Goal: Contribute content

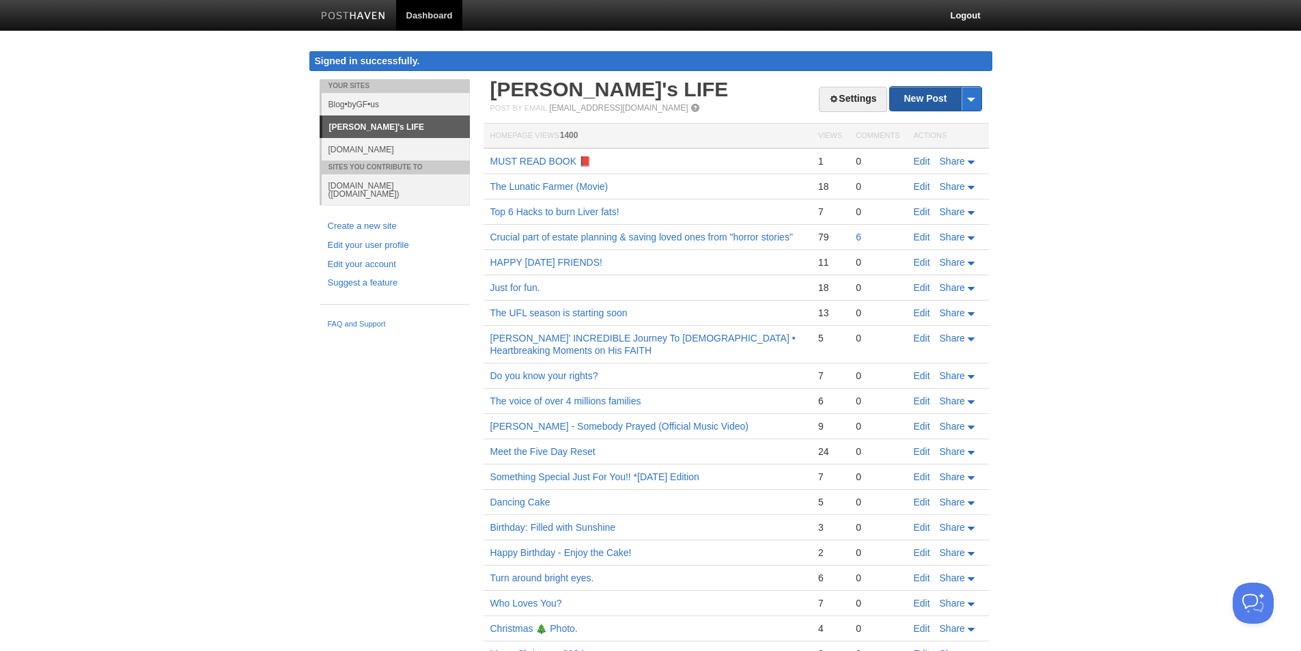
click at [915, 102] on link "New Post" at bounding box center [935, 99] width 91 height 24
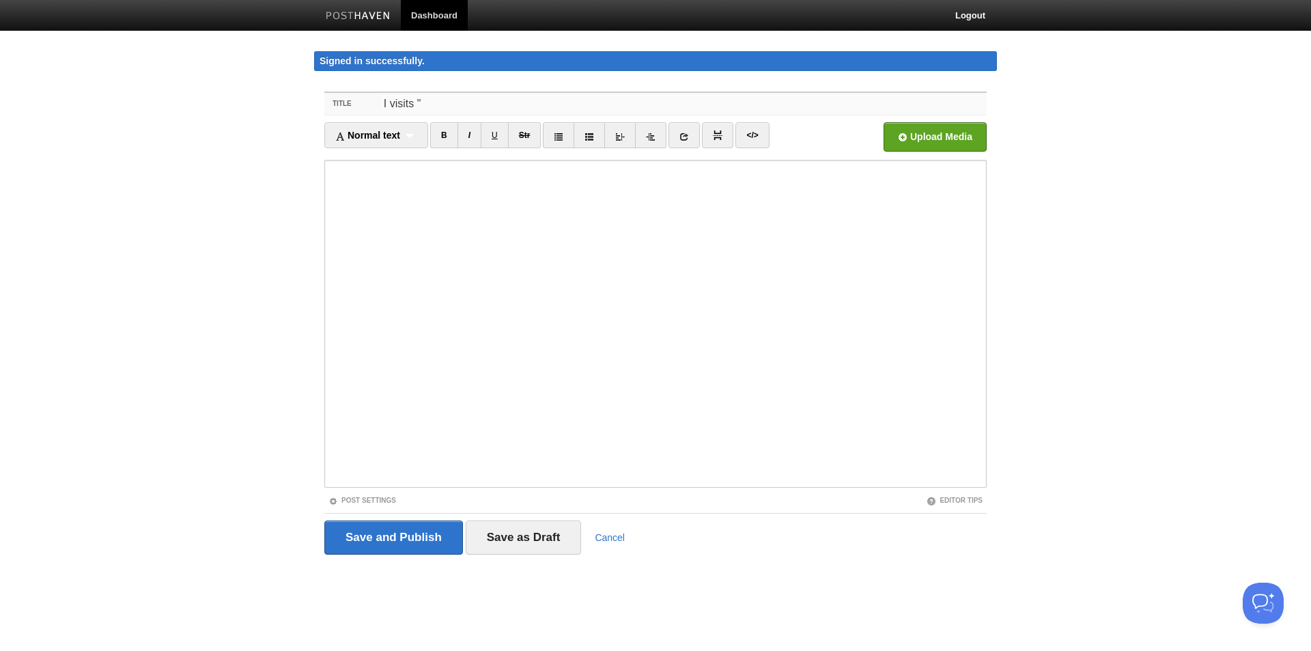
paste input "Britt's Delish Cafe"
type input "I visits "[PERSON_NAME] Delish Cafe""
click at [363, 502] on link "Post Settings" at bounding box center [362, 500] width 68 height 8
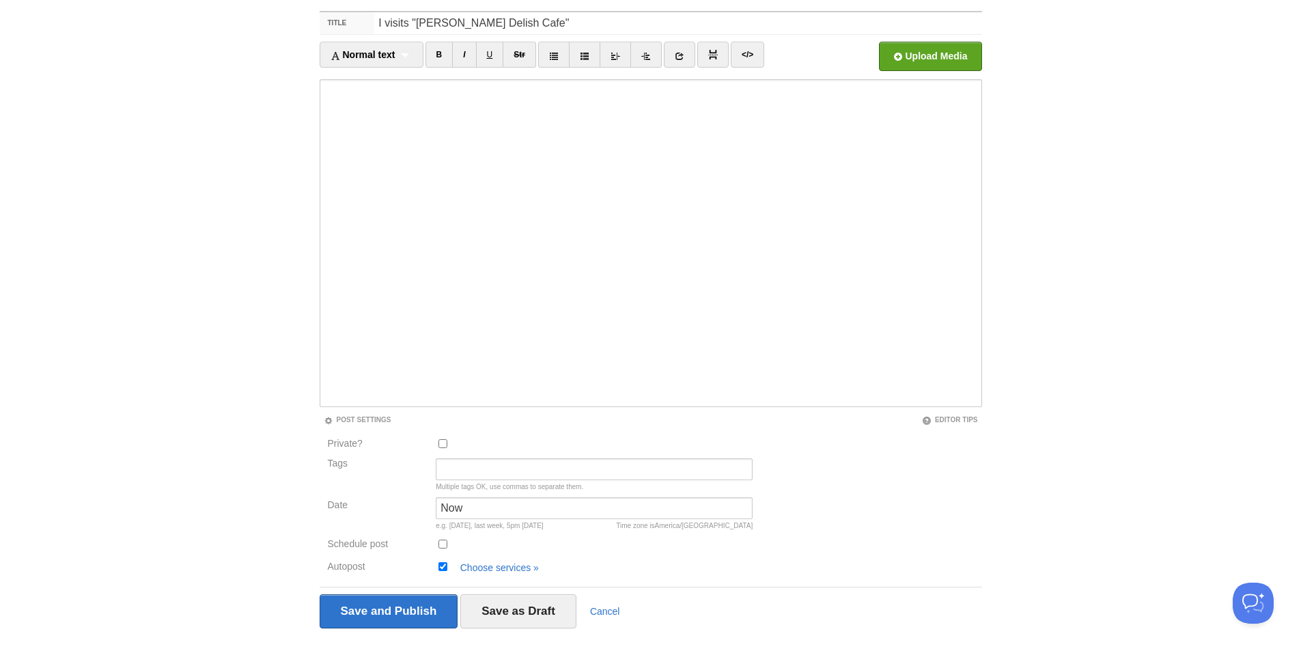
scroll to position [109, 0]
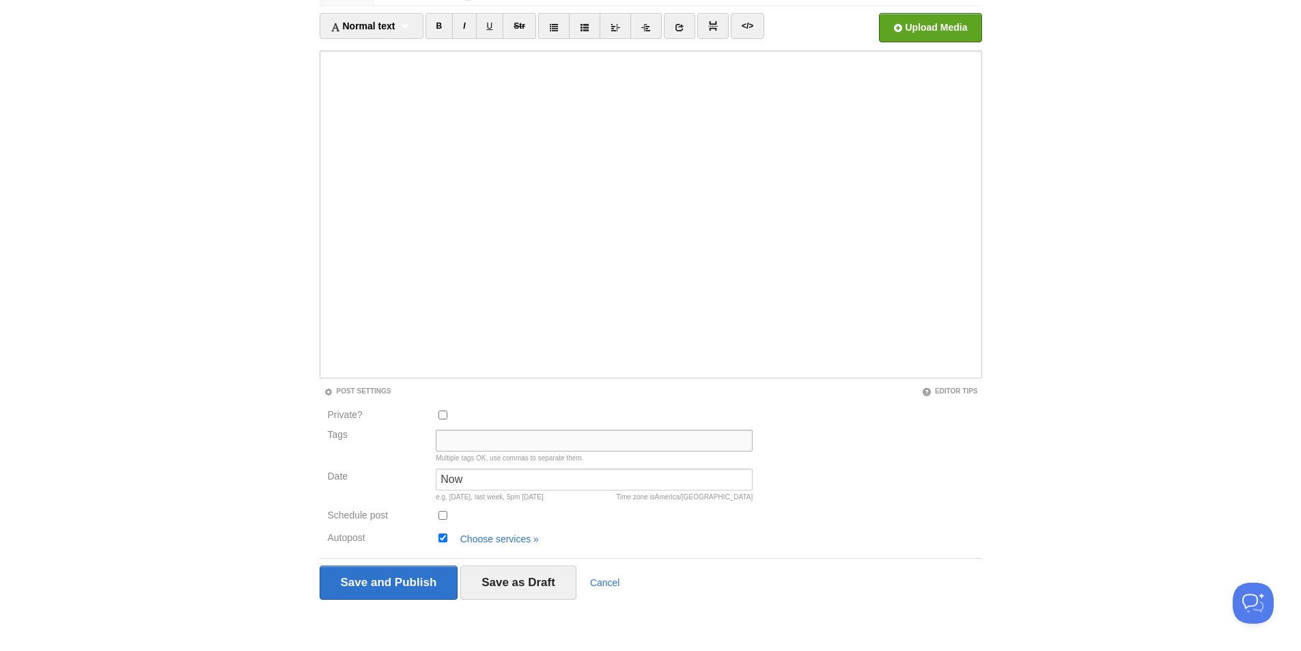
click at [461, 440] on input "Tags" at bounding box center [594, 440] width 317 height 22
type input "Greg8, Review,"
click at [468, 541] on link "Choose services »" at bounding box center [499, 538] width 79 height 11
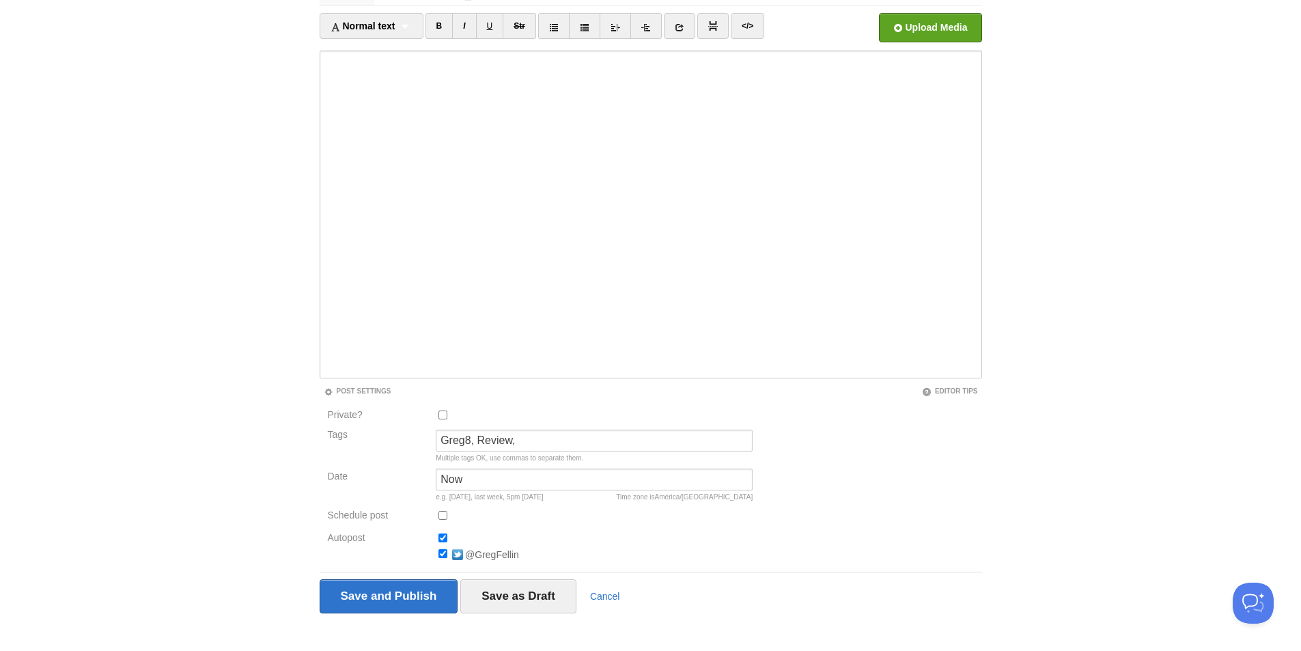
click at [439, 540] on input "Autopost" at bounding box center [442, 537] width 9 height 9
checkbox input "false"
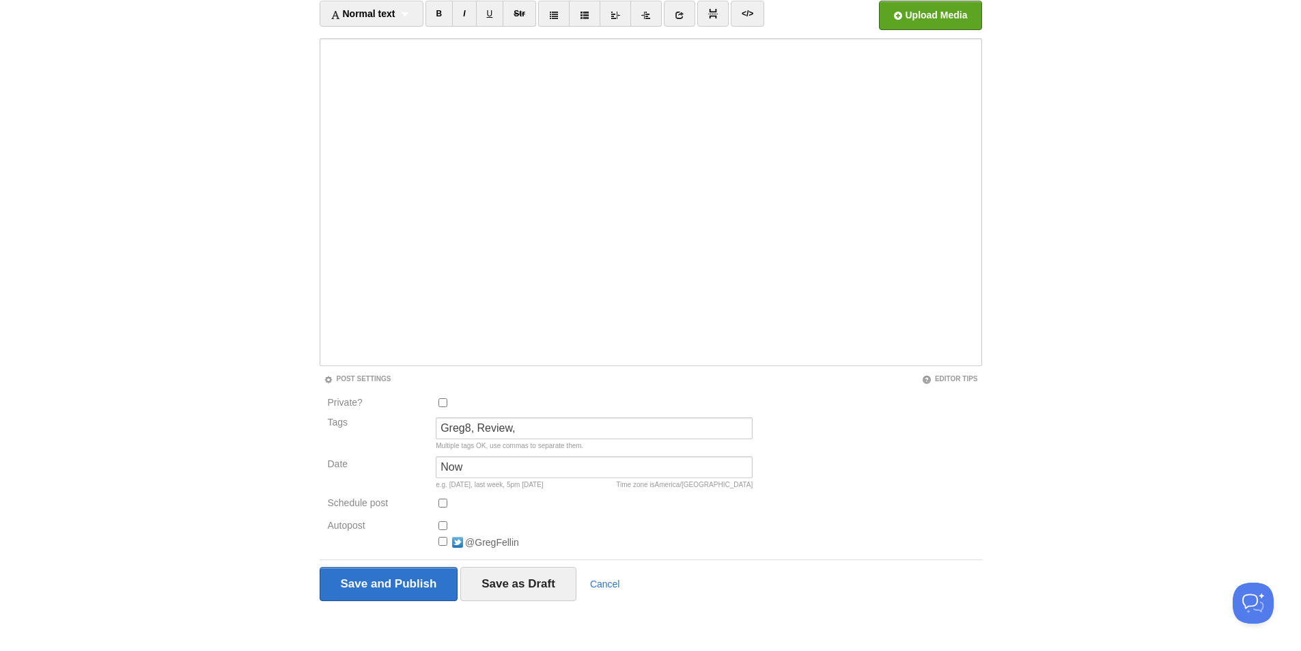
scroll to position [123, 0]
click at [380, 580] on input "Save and Publish" at bounding box center [389, 582] width 139 height 34
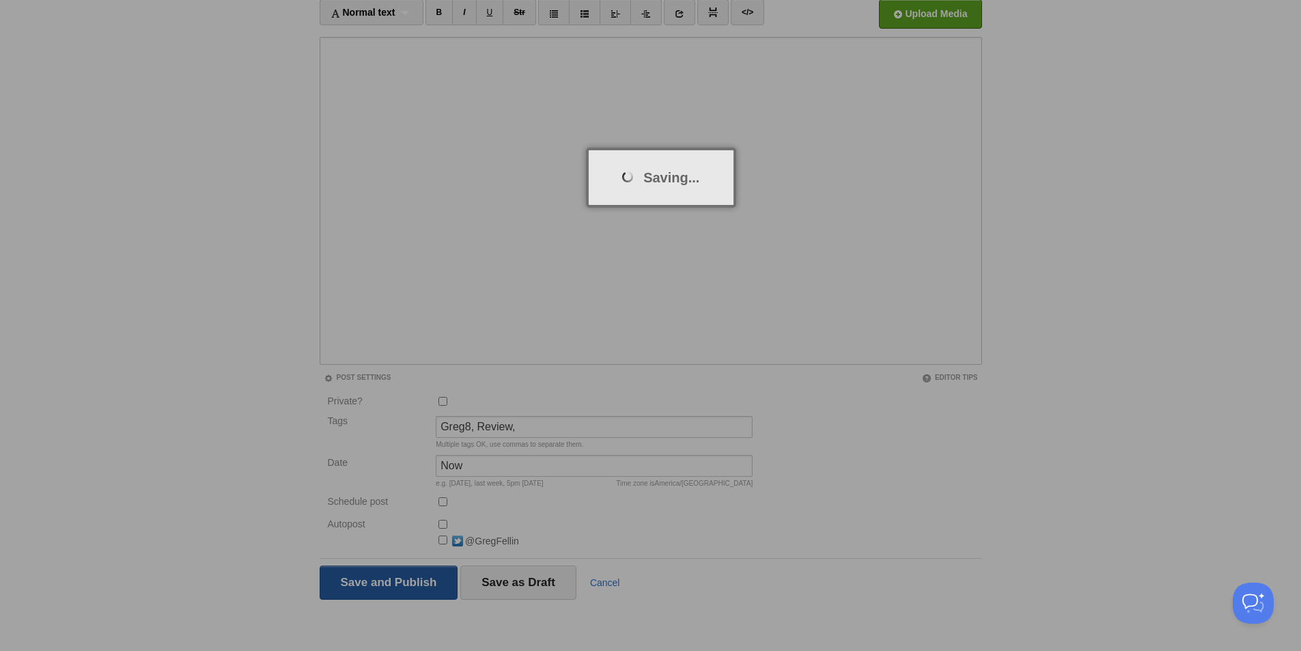
scroll to position [79, 0]
